Goal: Transaction & Acquisition: Book appointment/travel/reservation

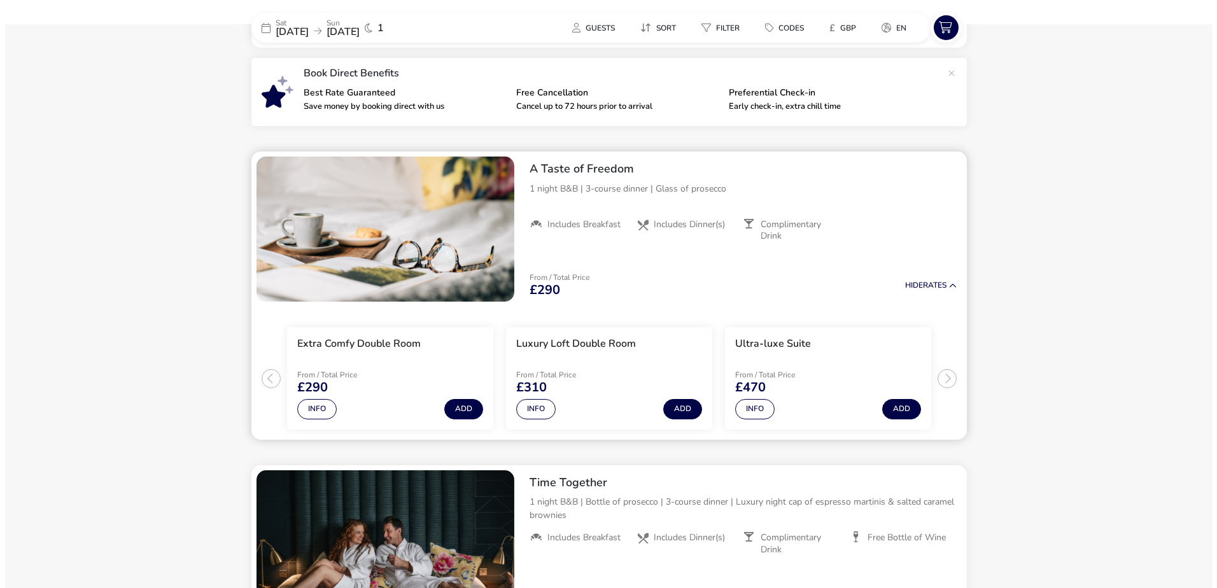
scroll to position [446, 0]
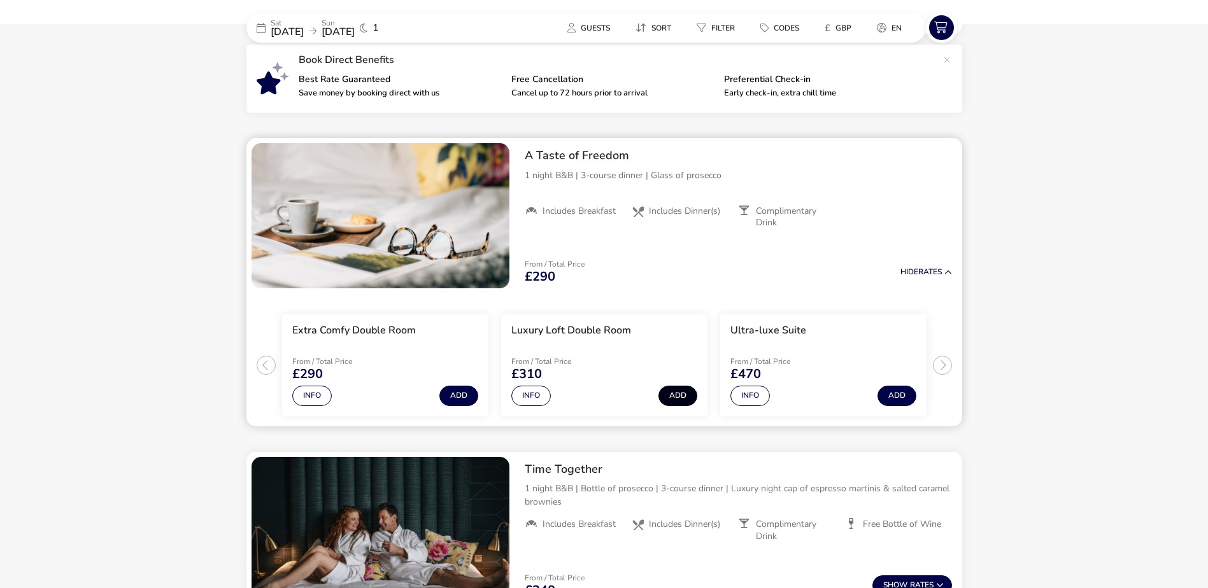
click at [677, 395] on button "Add" at bounding box center [677, 396] width 39 height 20
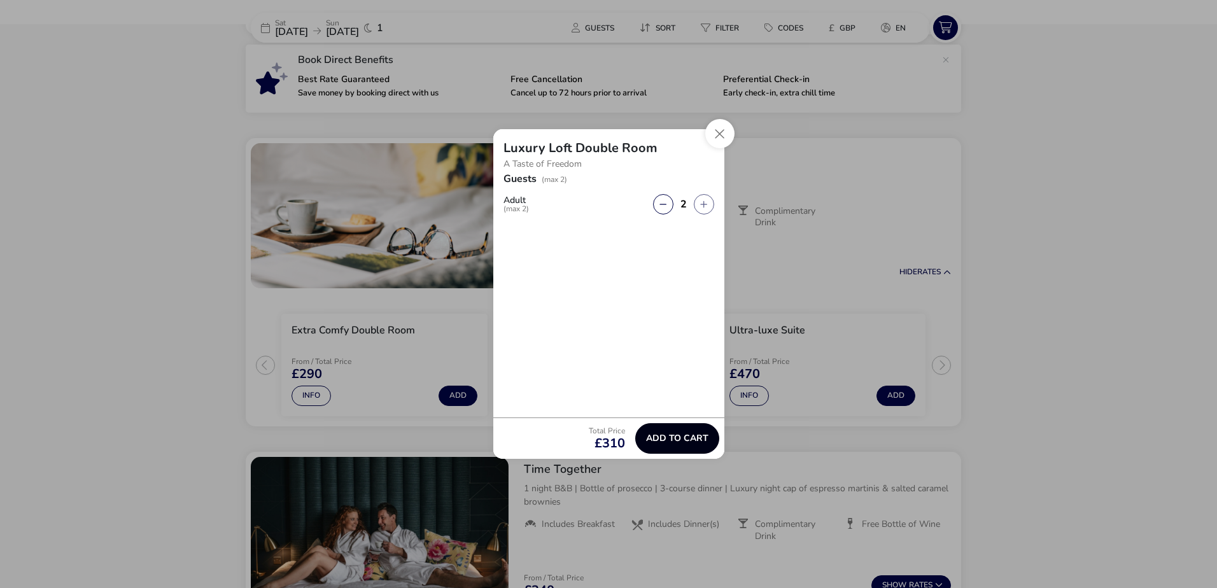
click at [683, 430] on button "Add to cart" at bounding box center [677, 438] width 84 height 31
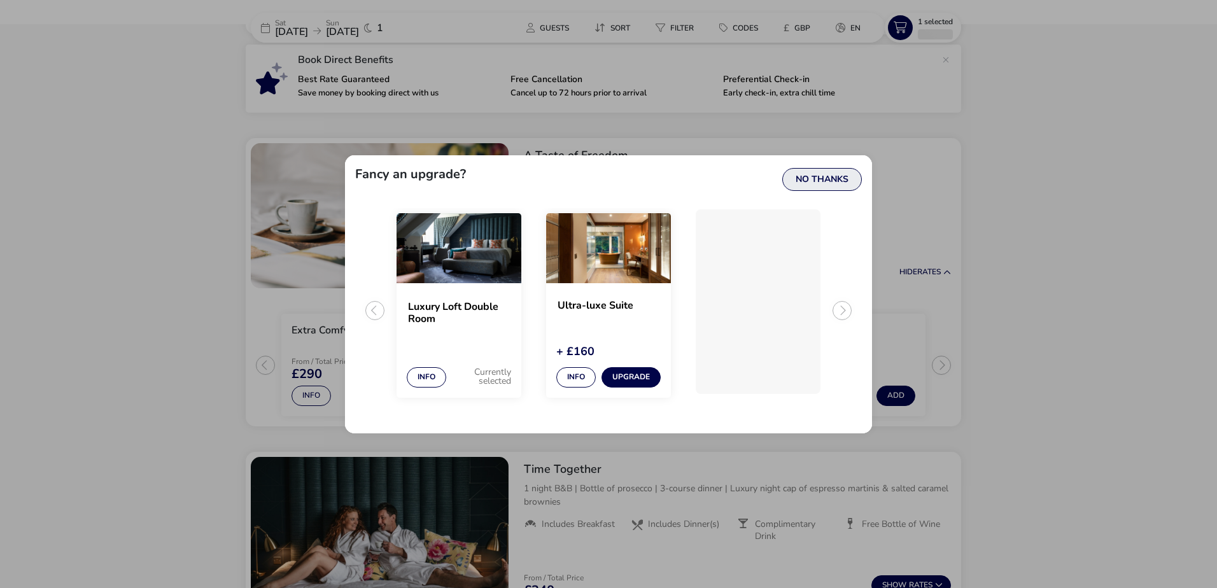
click at [829, 183] on button "No Thanks" at bounding box center [822, 179] width 80 height 23
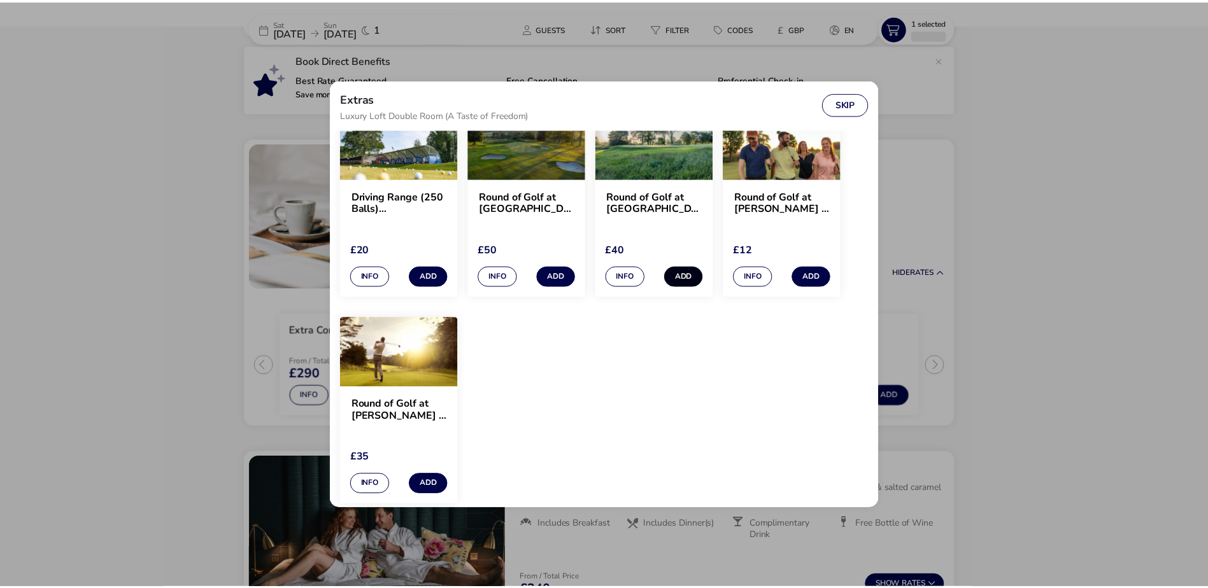
scroll to position [1217, 0]
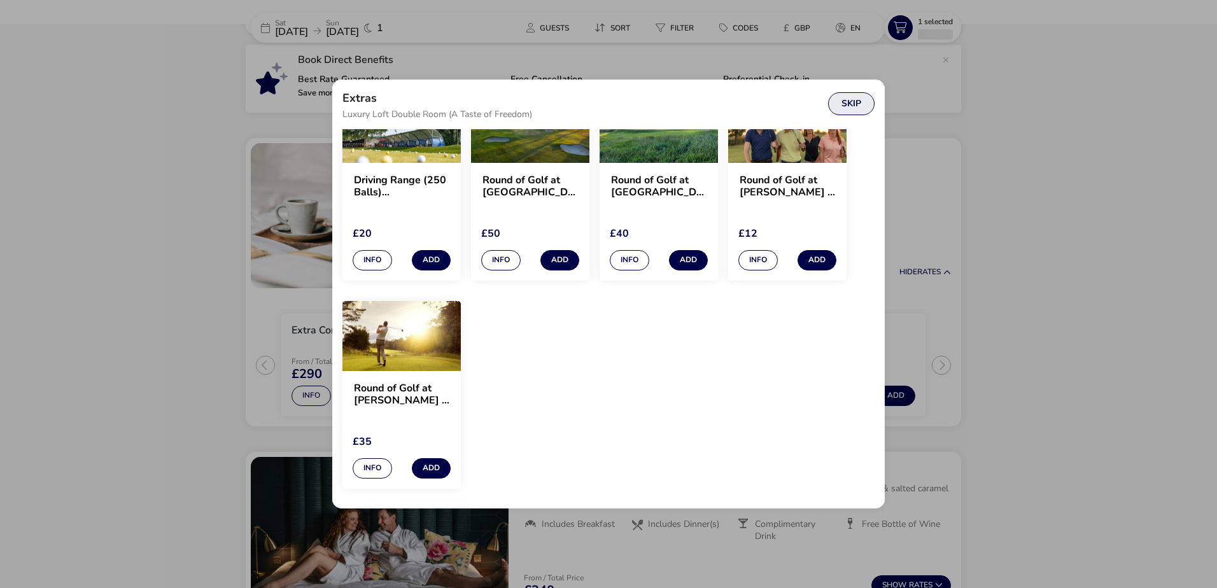
click at [854, 104] on button "Skip" at bounding box center [851, 103] width 46 height 23
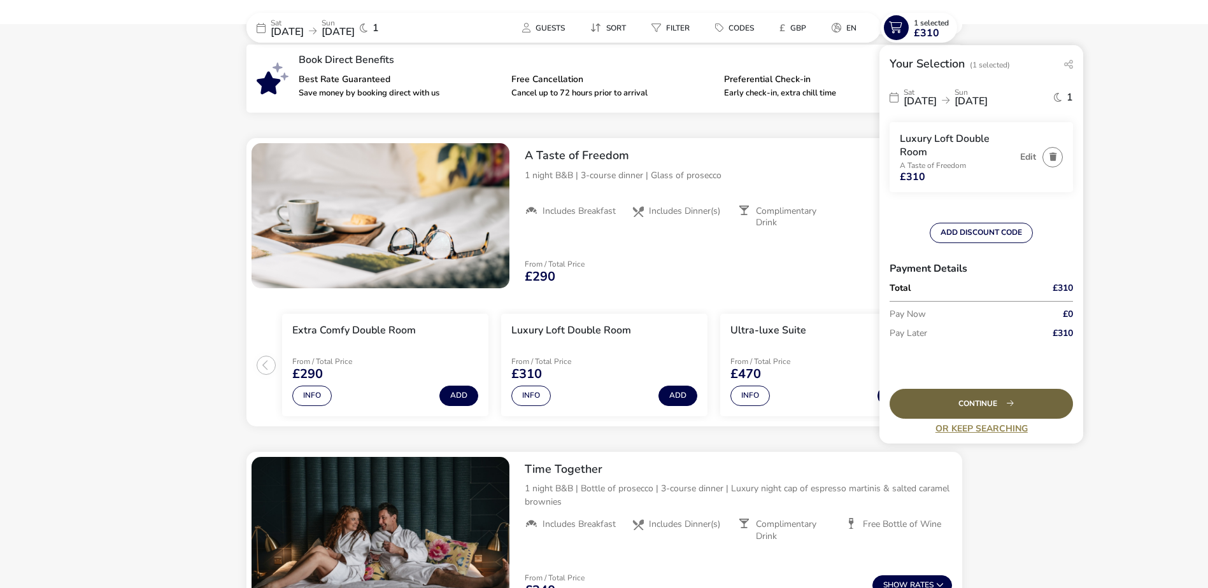
click at [975, 395] on div "Continue" at bounding box center [980, 404] width 183 height 30
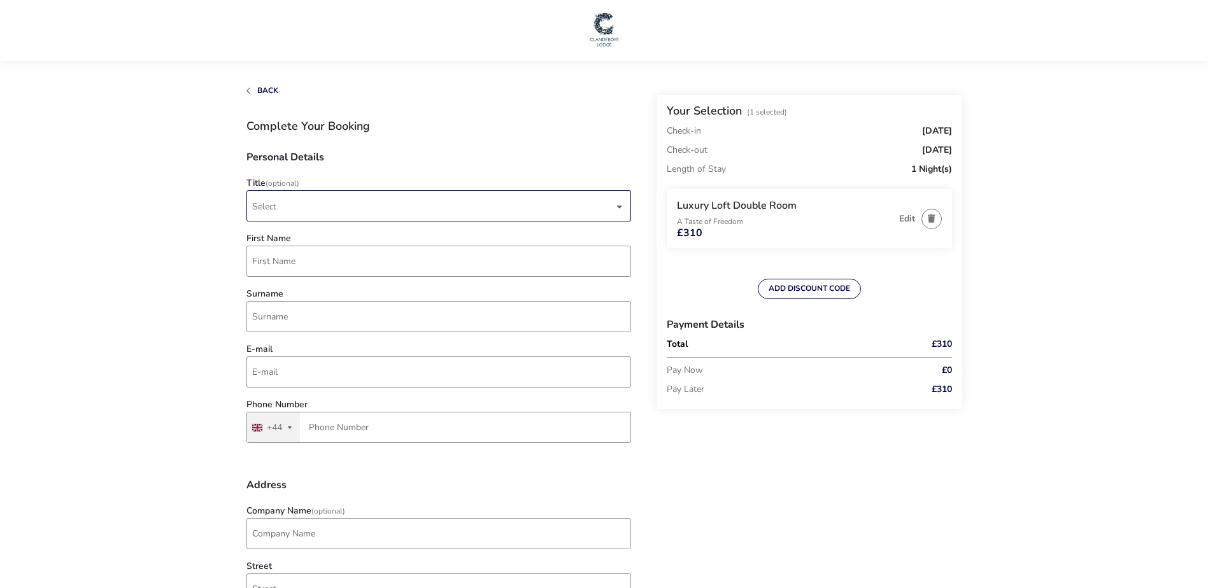
click at [299, 209] on span "Select" at bounding box center [433, 206] width 362 height 30
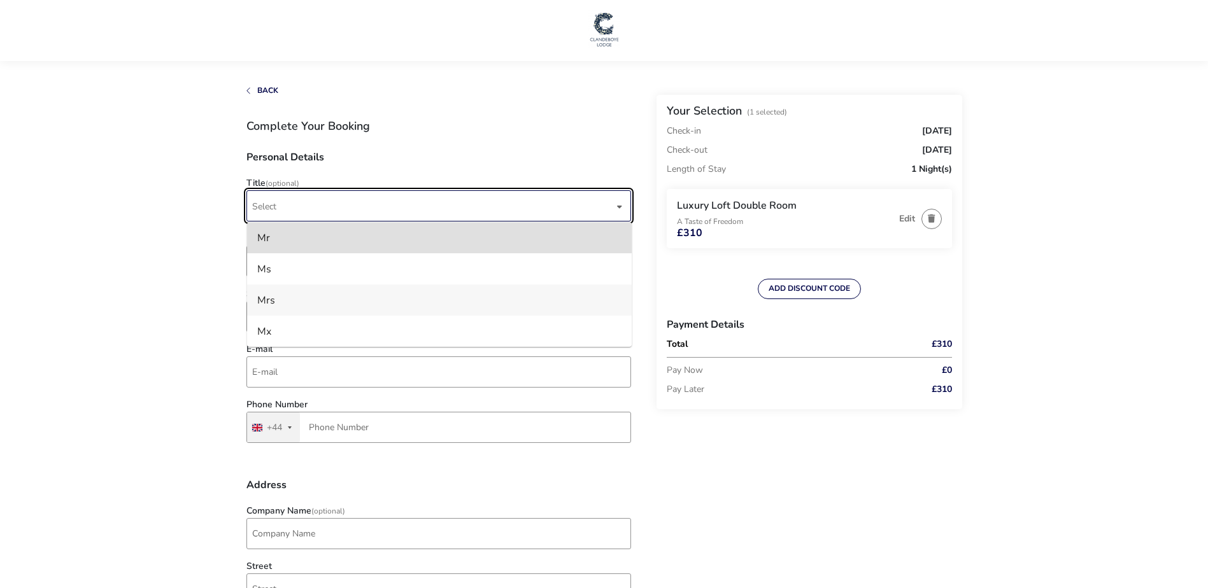
click at [280, 295] on li "Mrs" at bounding box center [439, 300] width 385 height 31
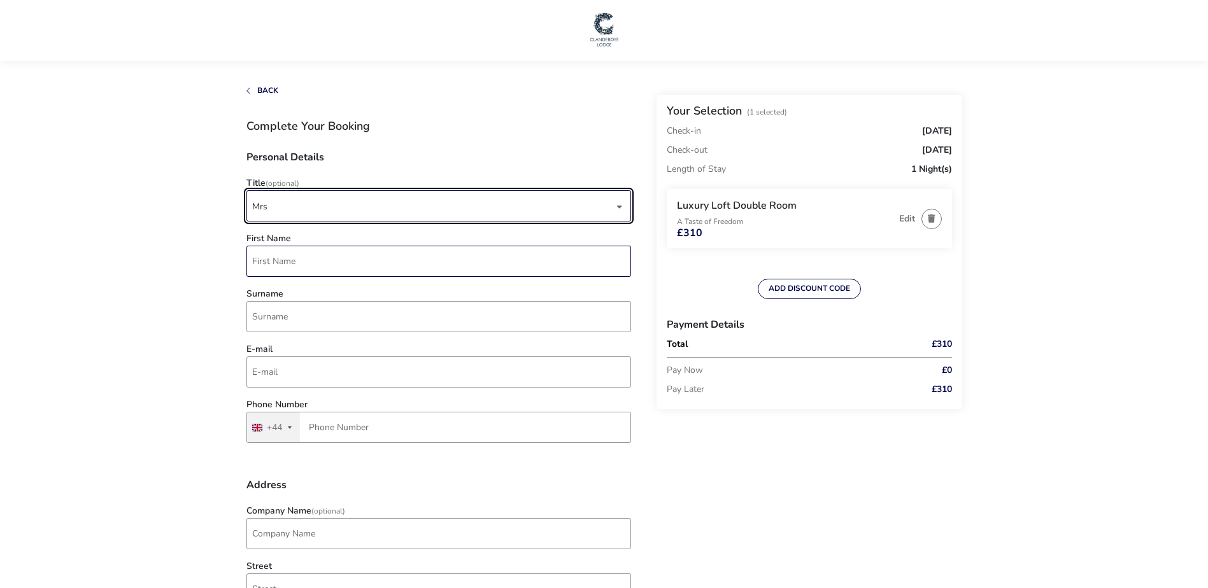
click at [295, 250] on input "First Name" at bounding box center [438, 261] width 385 height 31
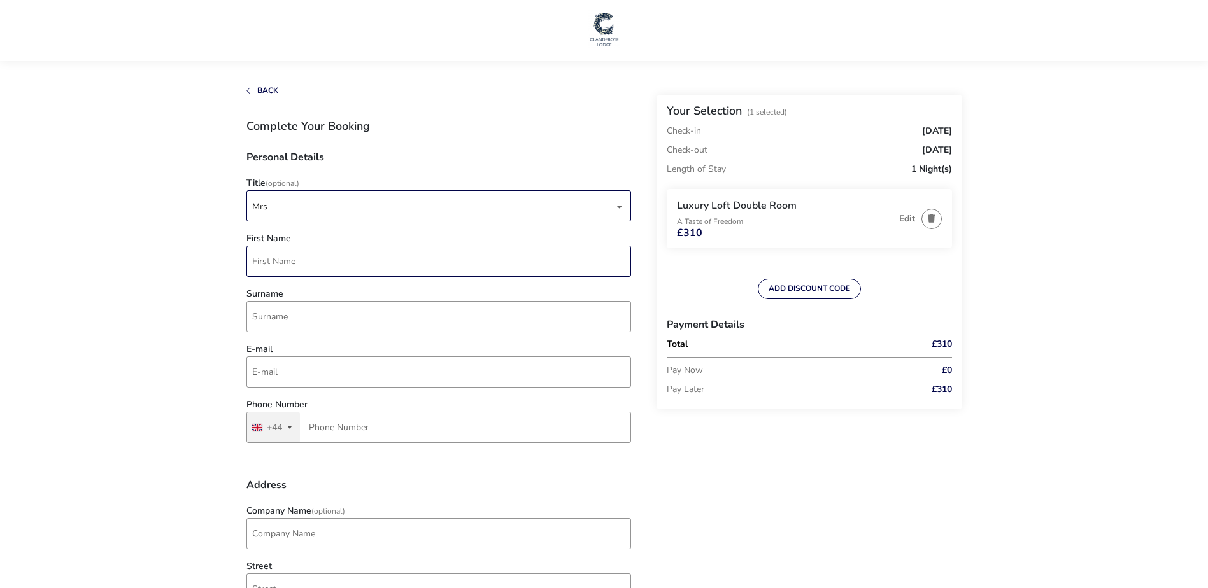
type input "Rachael"
type input "Tuaim"
type input "[EMAIL_ADDRESS][DOMAIN_NAME]"
type input "7713 990305"
type input "[STREET_ADDRESS]"
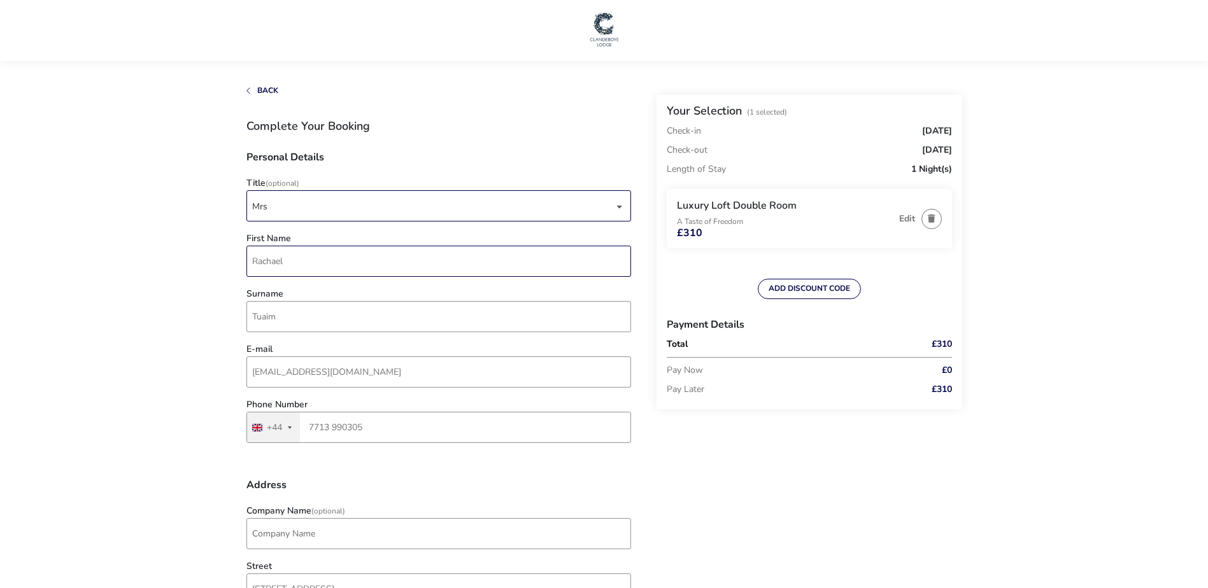
type input "[GEOGRAPHIC_DATA]"
type input "BT86NY"
type input "QUB"
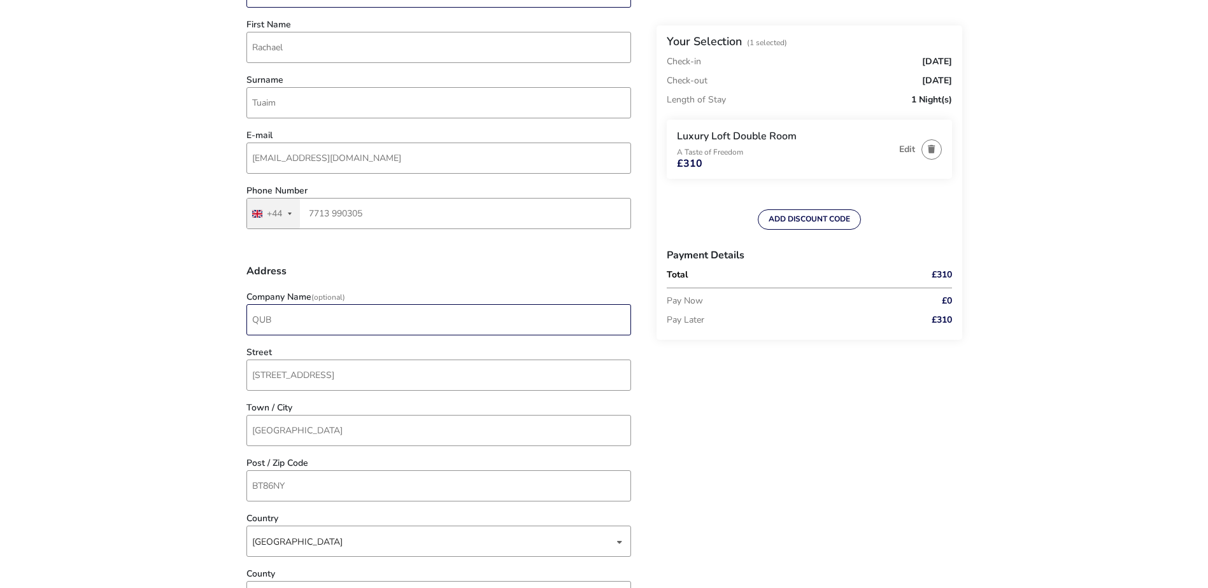
scroll to position [255, 0]
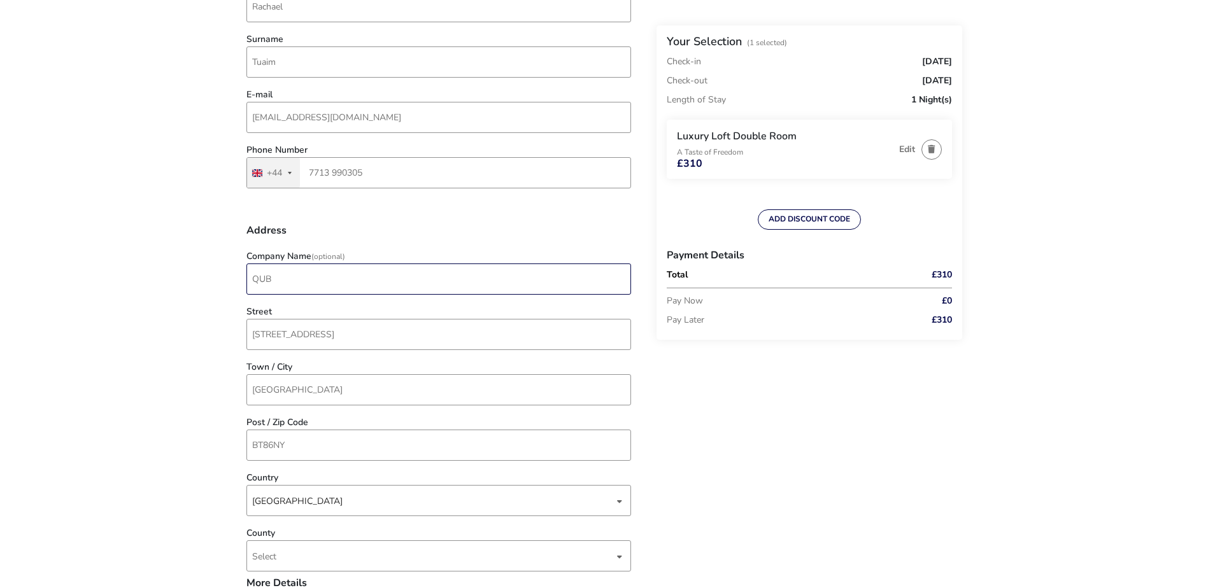
click at [320, 285] on input "QUB" at bounding box center [438, 279] width 385 height 31
click at [145, 289] on naf-accommodations-shell "Back Your Selection (1 Selected) Check-in [DATE] Check-out [DATE] Length of Sta…" at bounding box center [604, 560] width 1208 height 1631
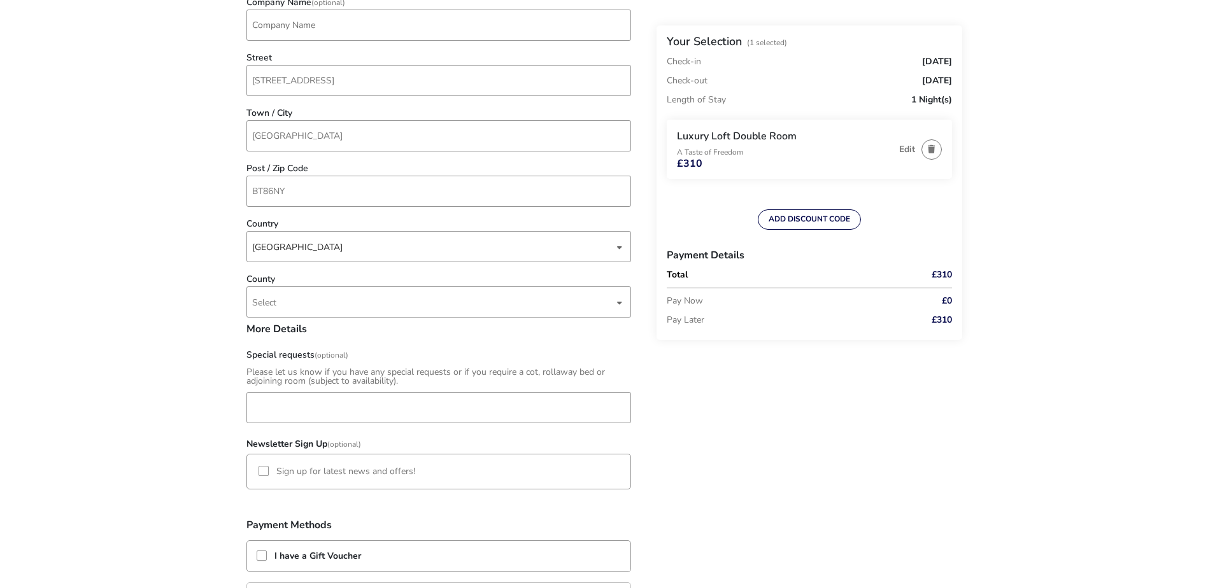
scroll to position [509, 0]
click at [306, 301] on span "Select" at bounding box center [433, 301] width 362 height 30
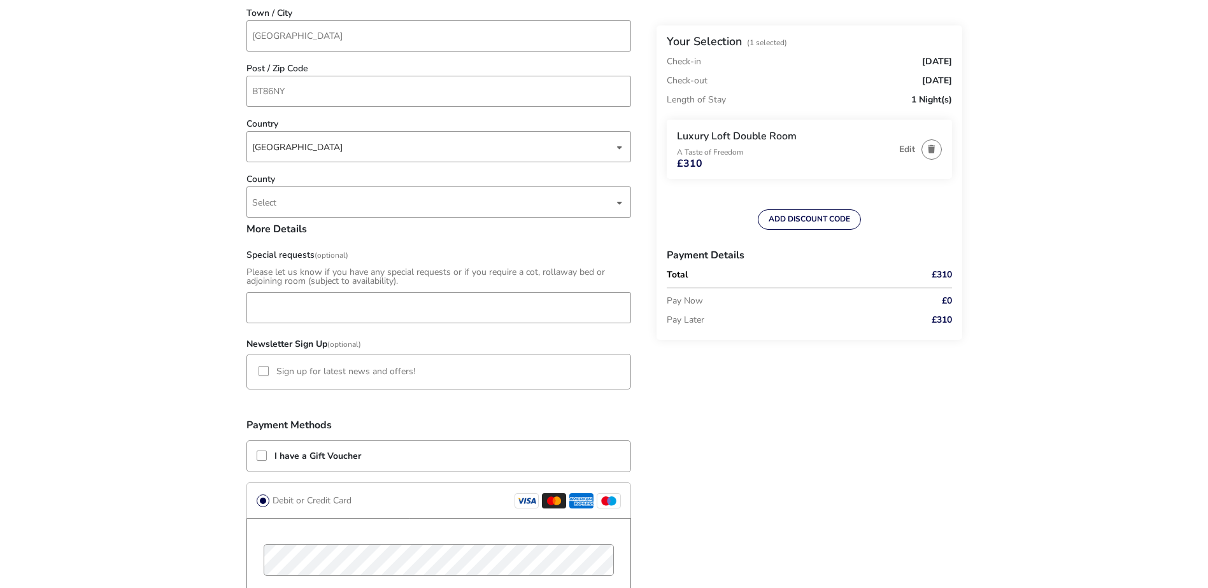
scroll to position [637, 0]
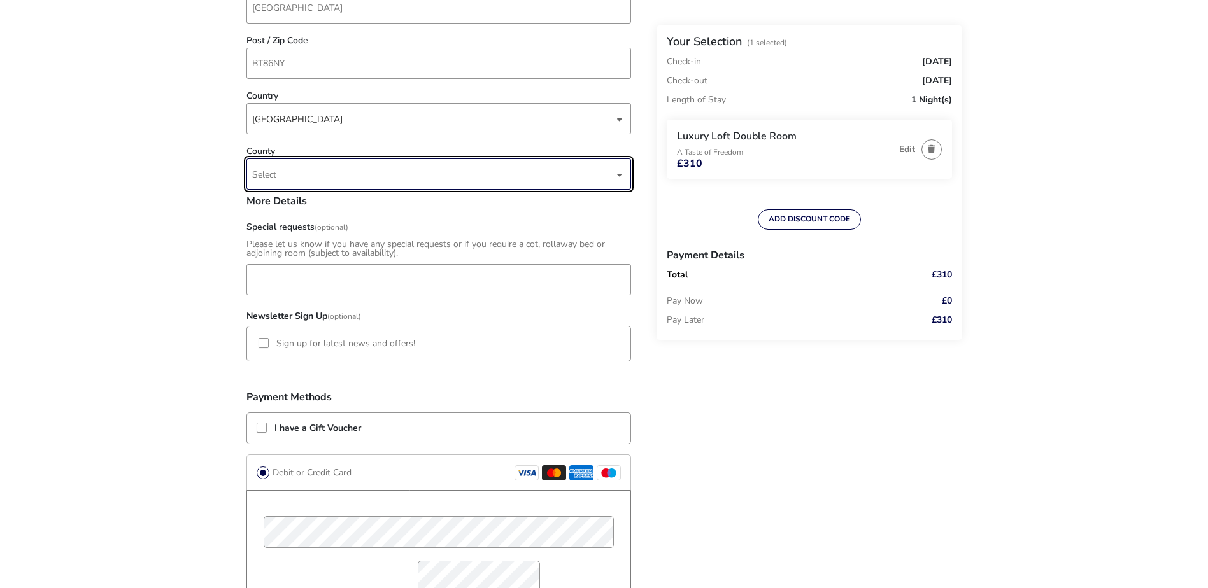
click at [327, 176] on span "Select" at bounding box center [433, 174] width 362 height 30
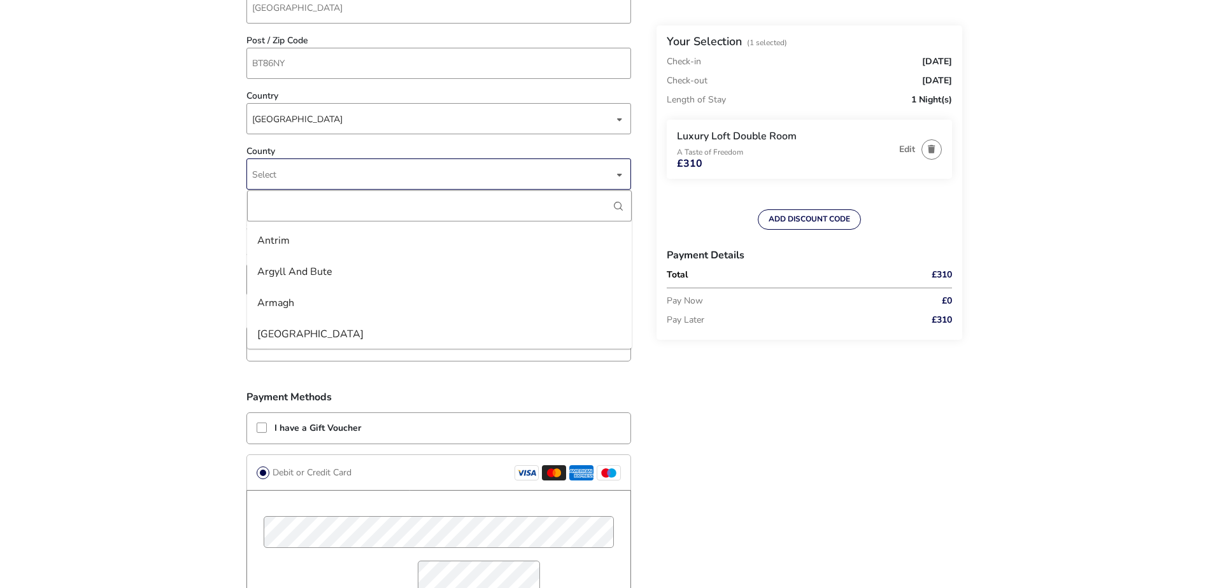
scroll to position [127, 0]
click at [307, 237] on li "Antrim" at bounding box center [439, 234] width 385 height 31
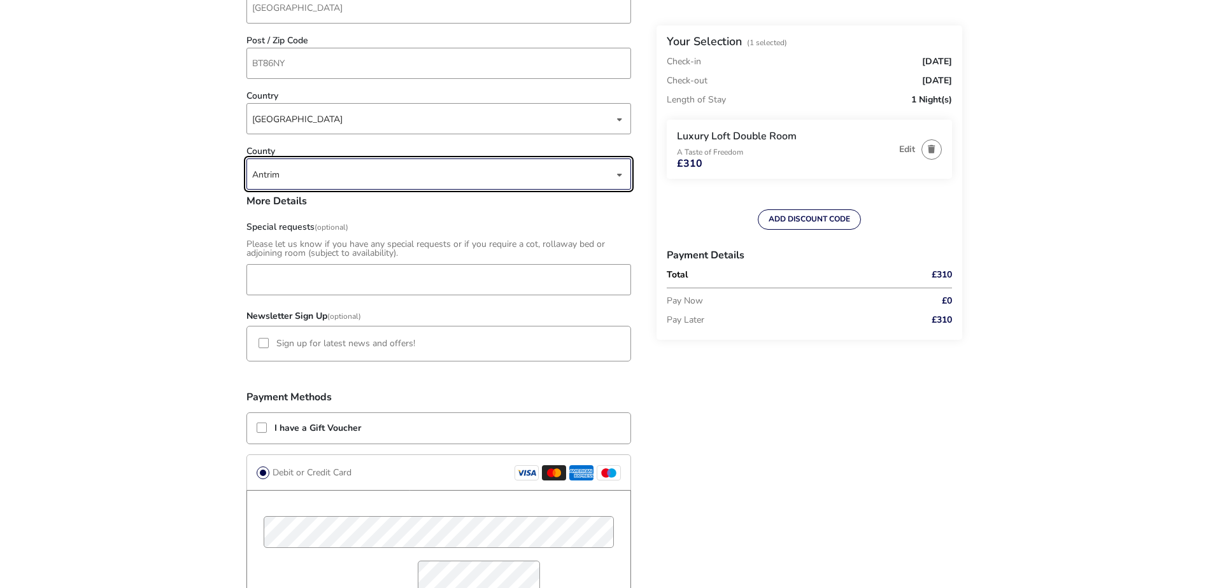
click at [167, 232] on naf-accommodations-shell "Back Your Selection (1 Selected) Check-in [DATE] Check-out [DATE] Length of Sta…" at bounding box center [604, 178] width 1208 height 1631
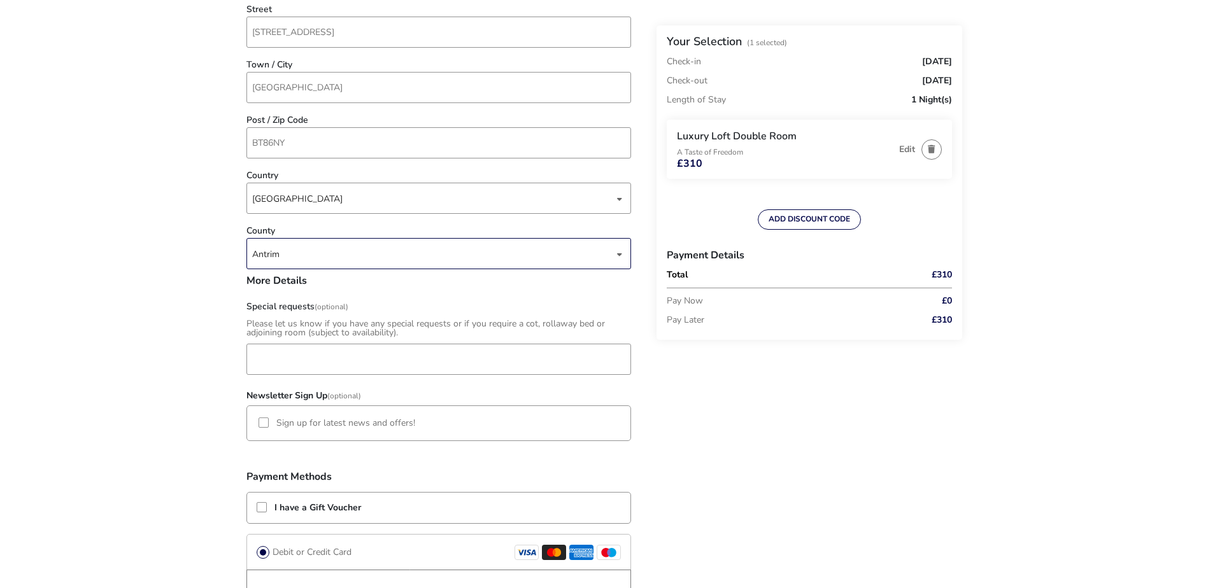
scroll to position [509, 0]
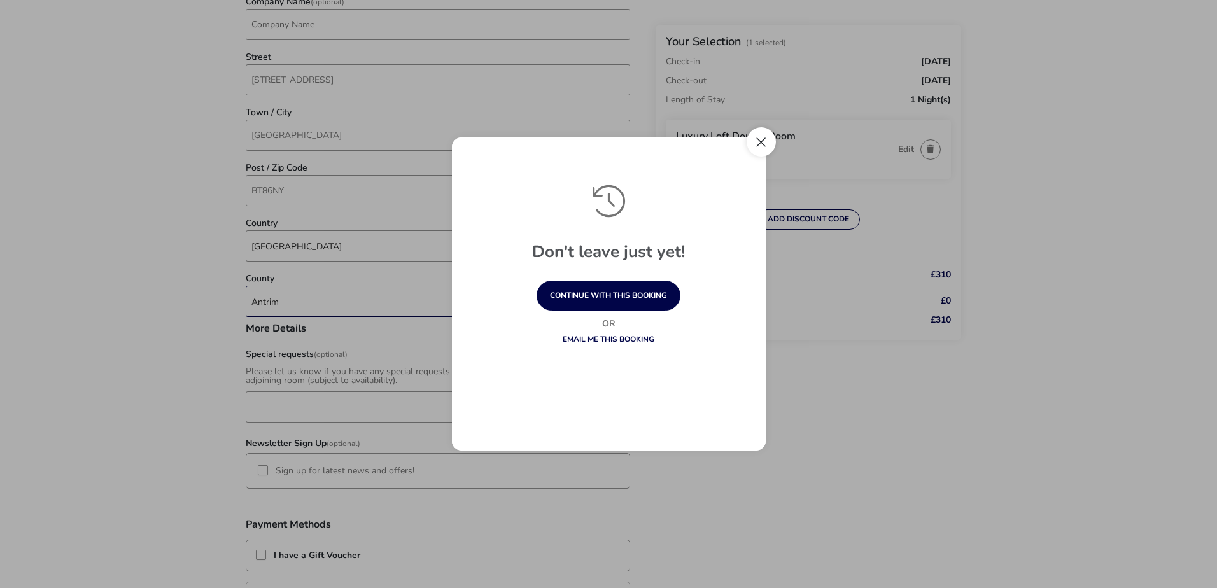
click at [765, 150] on button "Close" at bounding box center [761, 141] width 29 height 29
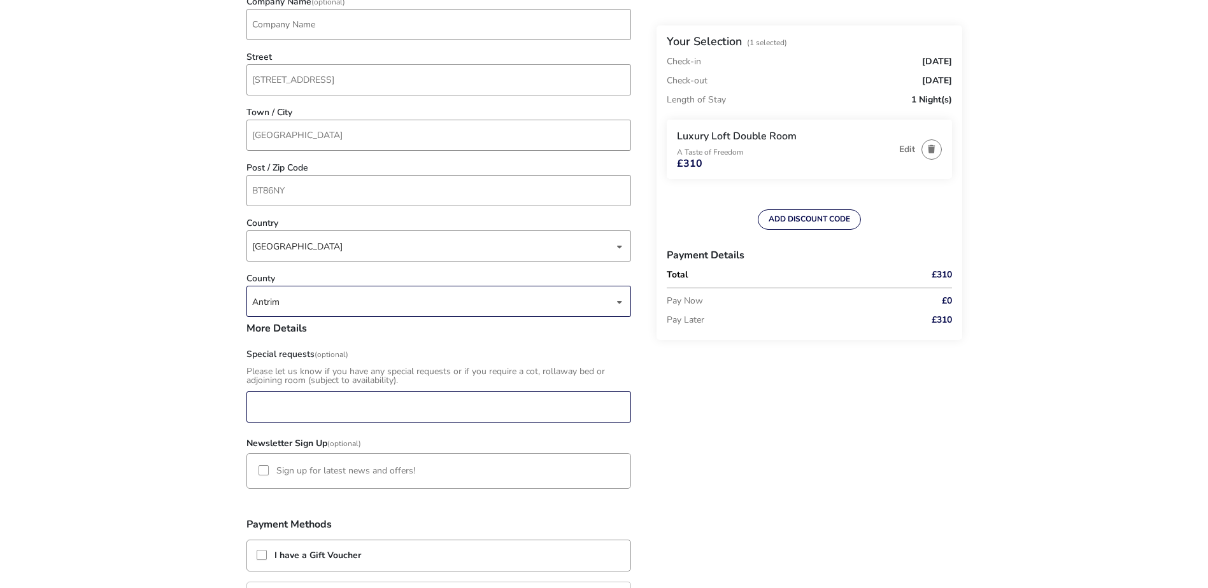
drag, startPoint x: 320, startPoint y: 398, endPoint x: 333, endPoint y: 392, distance: 14.8
click at [320, 398] on input "Special requests (Optional)" at bounding box center [438, 407] width 385 height 31
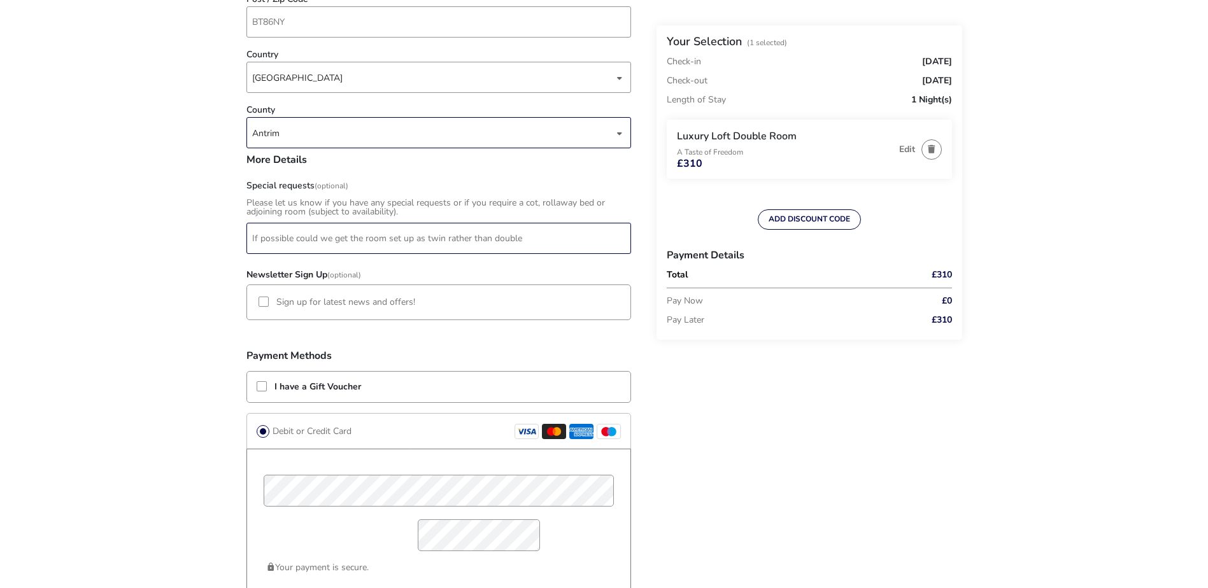
scroll to position [700, 0]
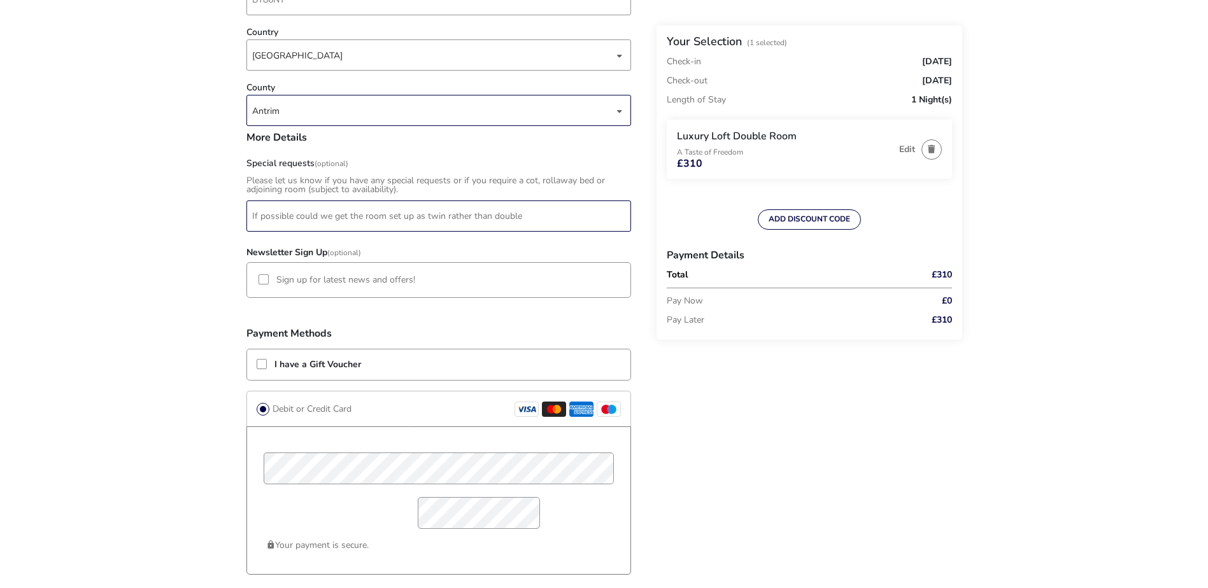
type input "If possible could we get the room set up as twin rather than double"
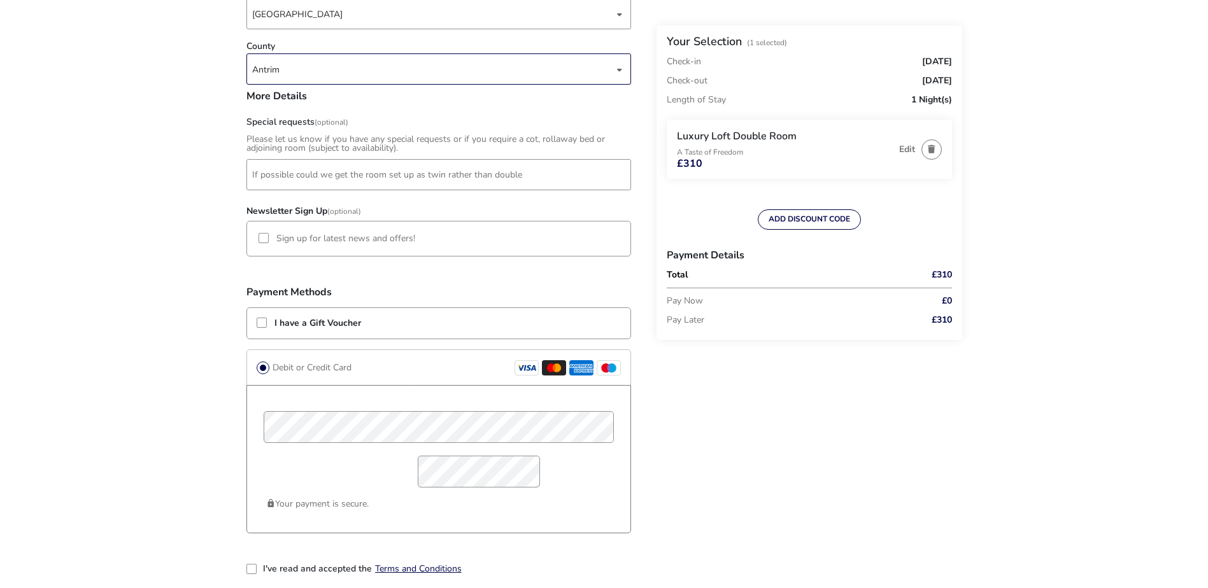
scroll to position [764, 0]
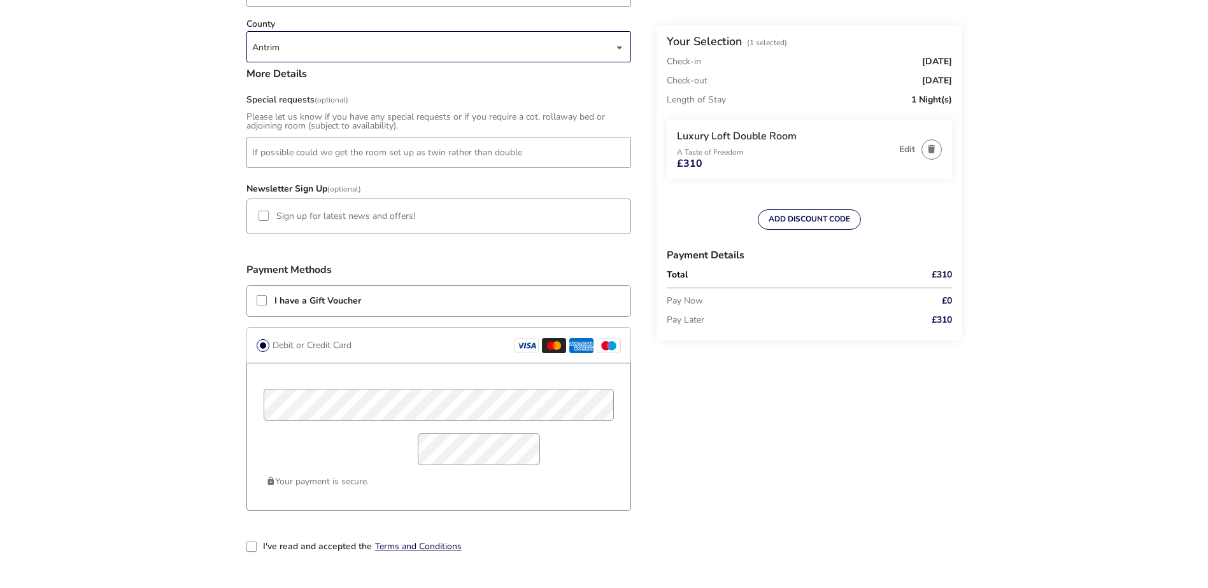
click at [257, 219] on li "Sign up for latest news and offers!" at bounding box center [438, 217] width 385 height 36
click at [264, 218] on div at bounding box center [263, 216] width 10 height 10
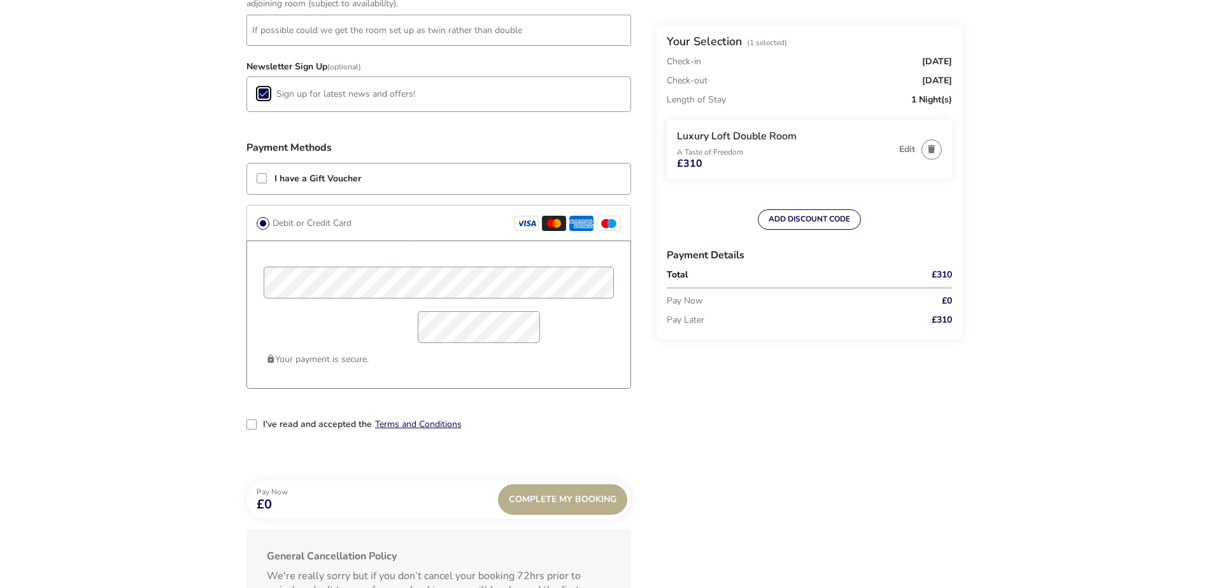
scroll to position [891, 0]
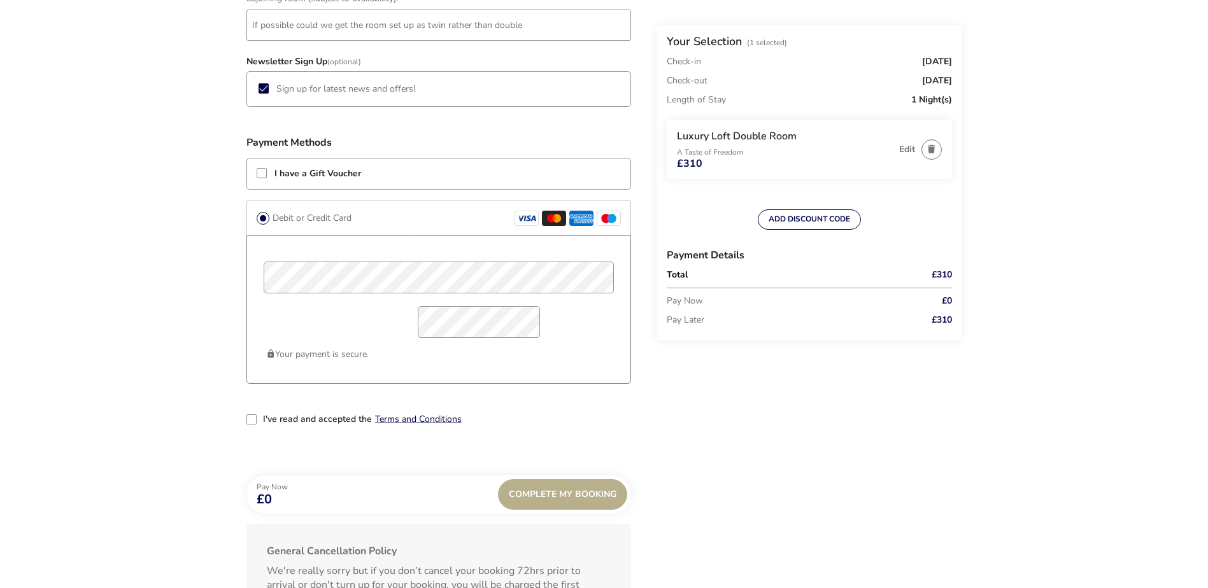
click at [246, 422] on div "2-term_condi" at bounding box center [251, 419] width 10 height 10
click at [528, 493] on div "Complete My Booking" at bounding box center [562, 494] width 129 height 31
